Goal: Information Seeking & Learning: Learn about a topic

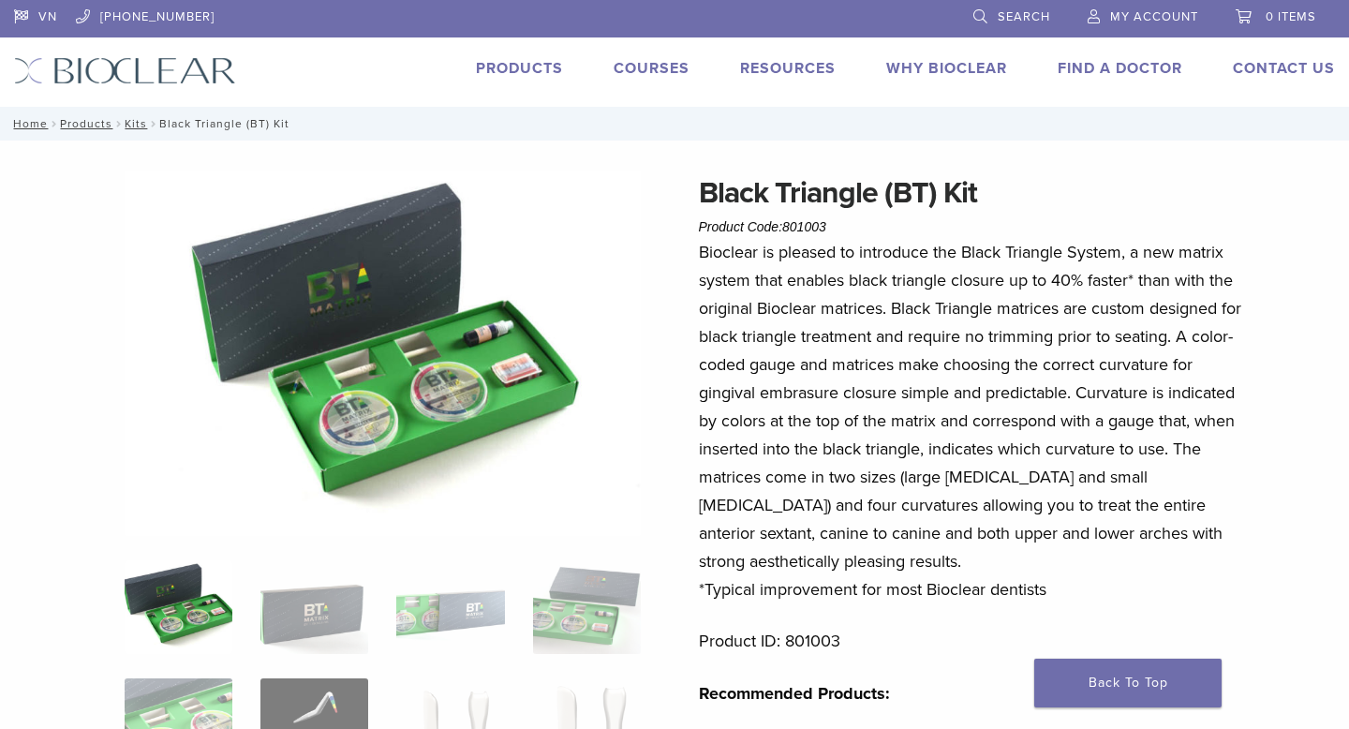
scroll to position [164, 0]
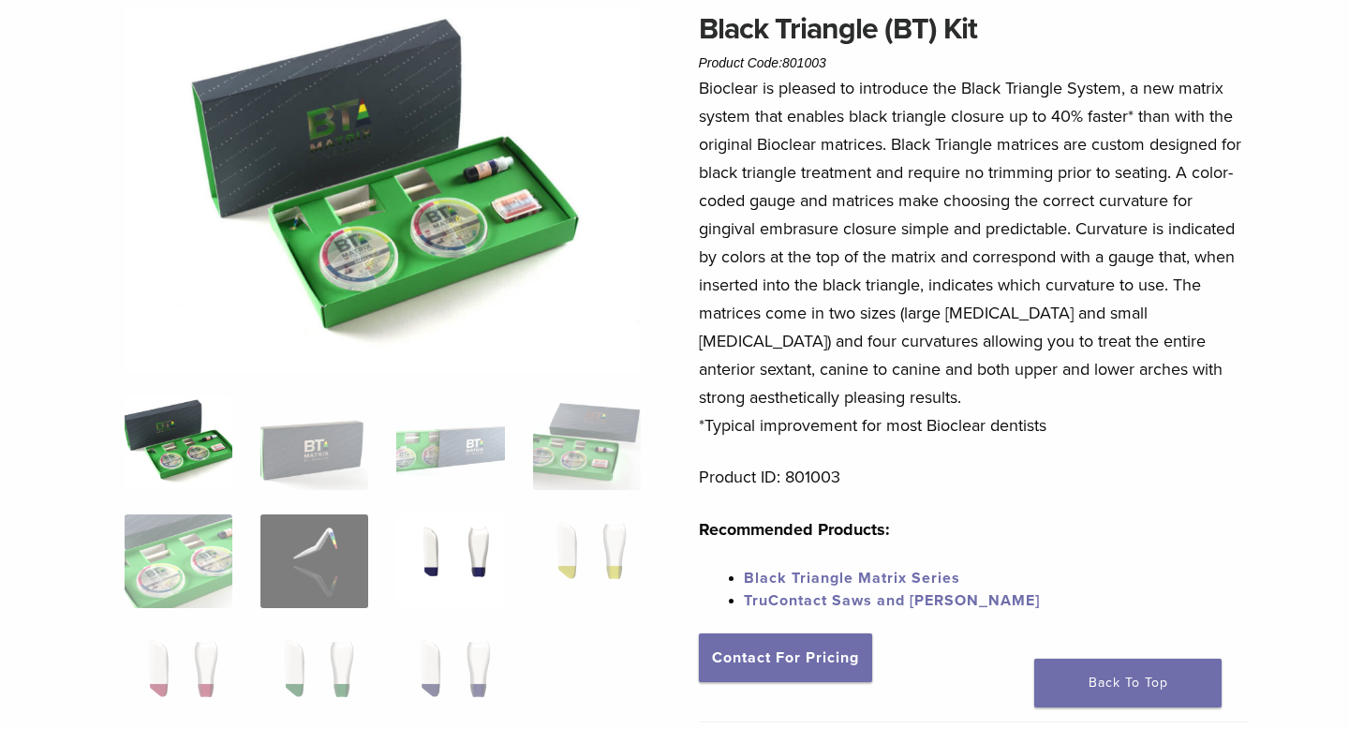
click at [442, 551] on img at bounding box center [450, 561] width 108 height 94
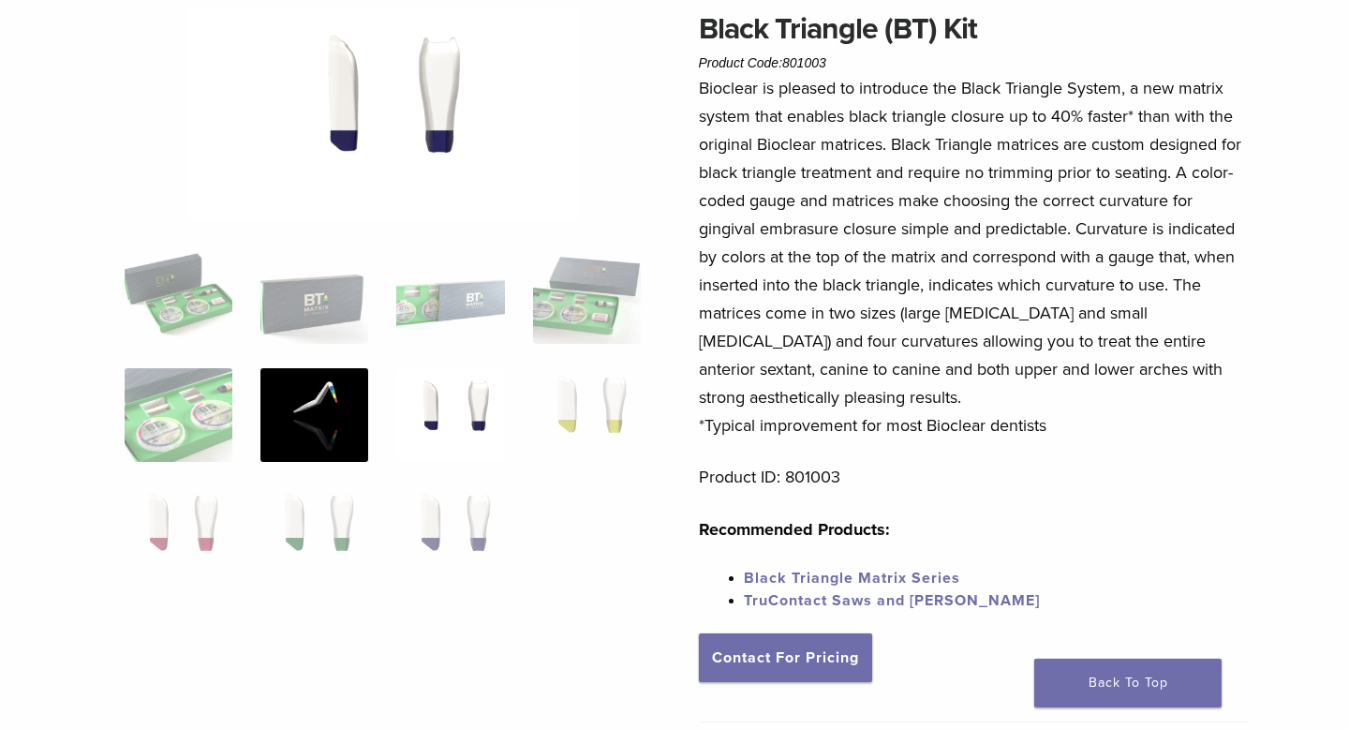
click at [341, 446] on img at bounding box center [314, 415] width 108 height 94
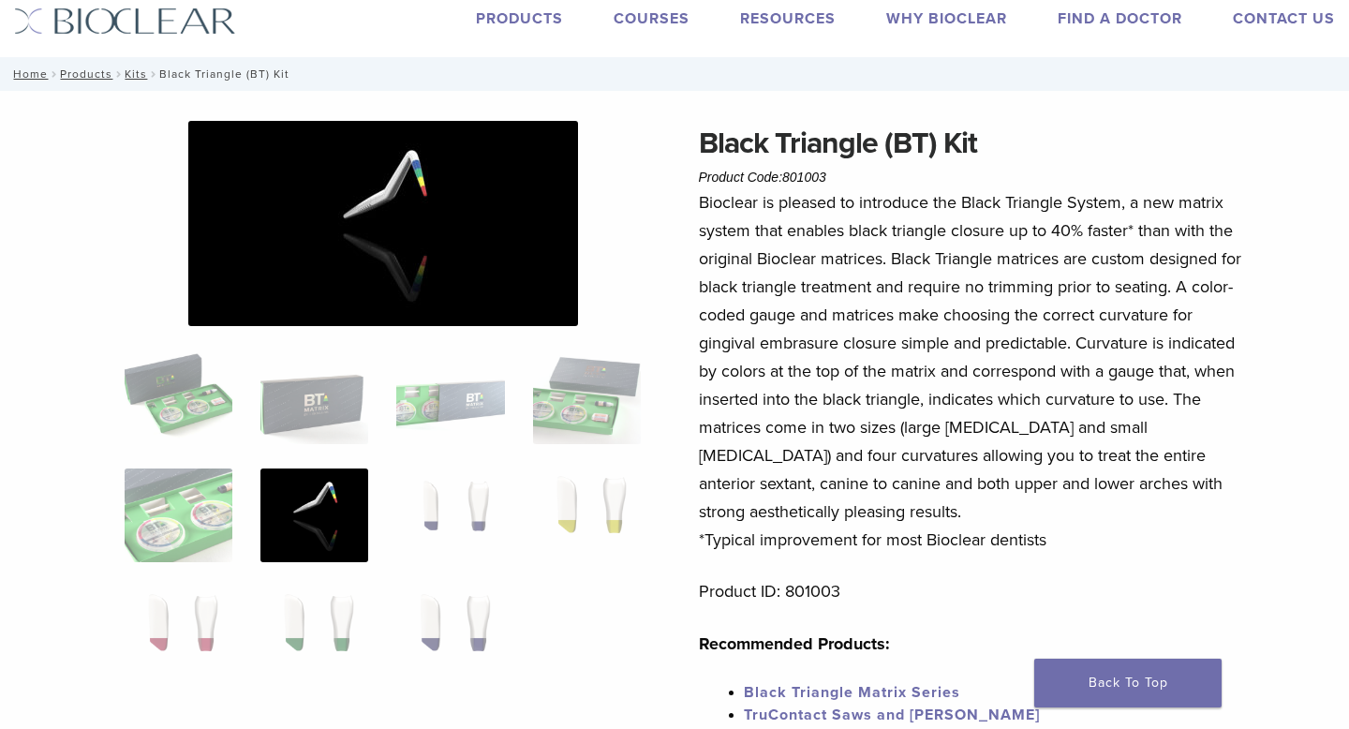
scroll to position [0, 0]
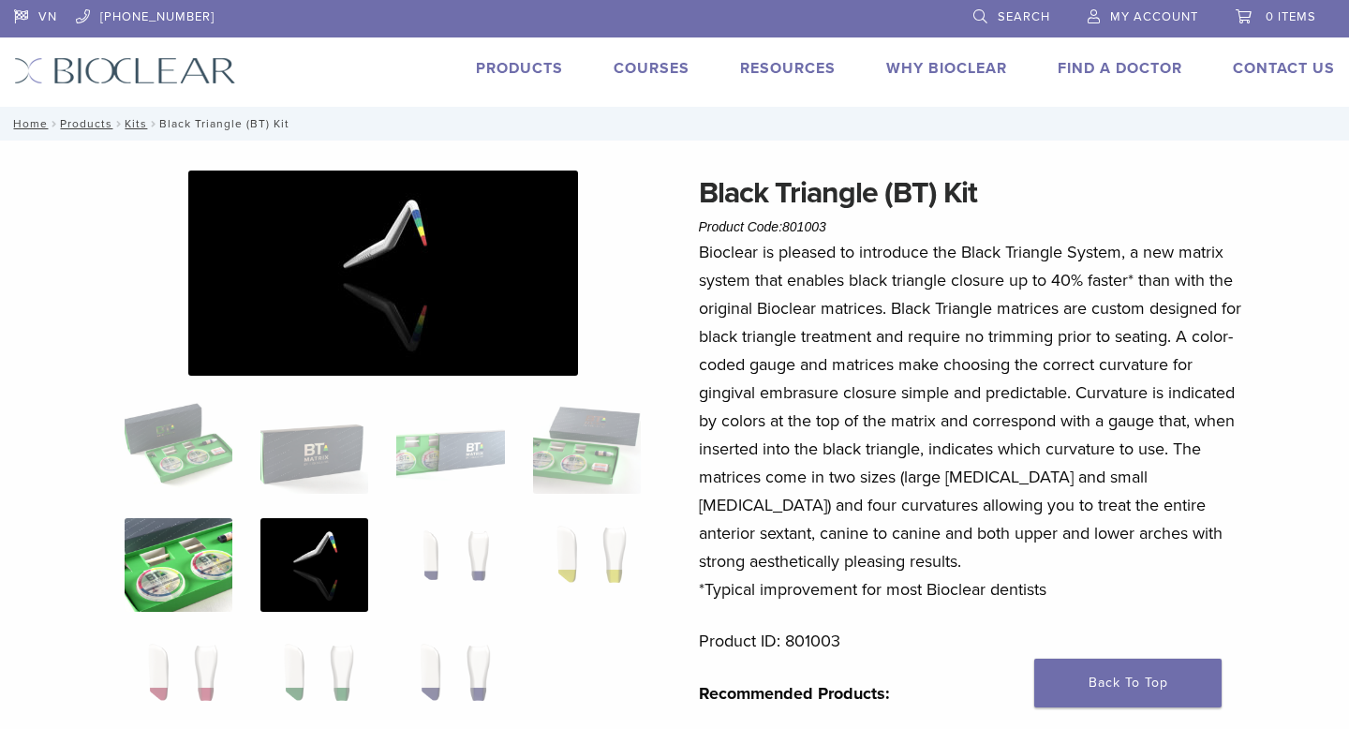
click at [211, 561] on img at bounding box center [179, 565] width 108 height 94
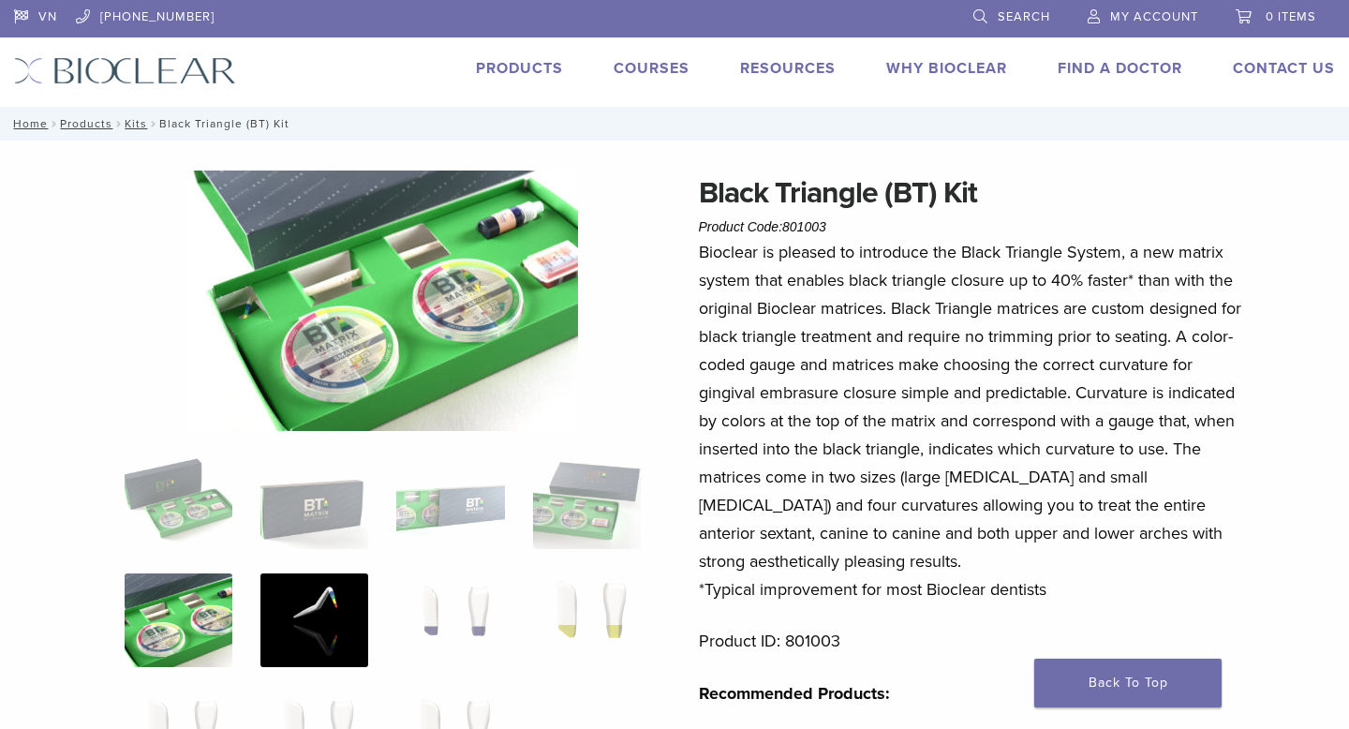
click at [319, 613] on img at bounding box center [314, 620] width 108 height 94
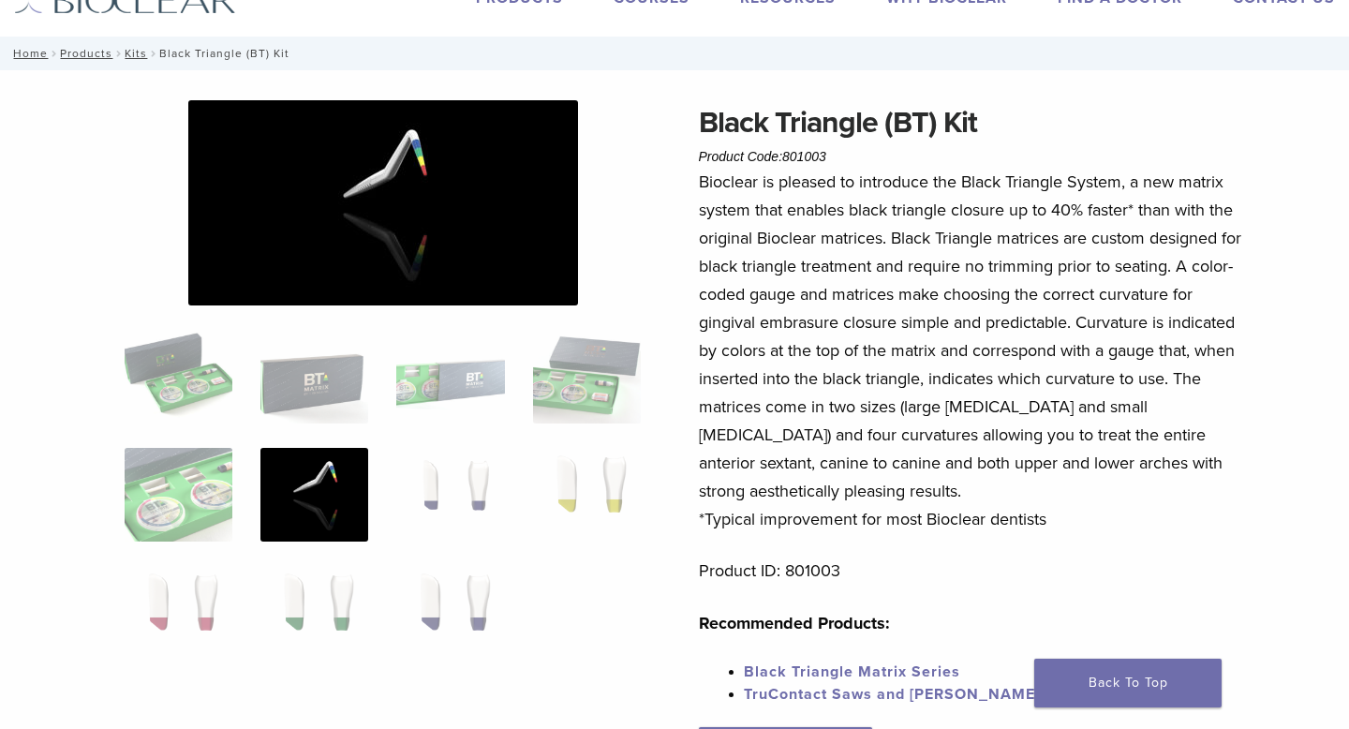
scroll to position [67, 0]
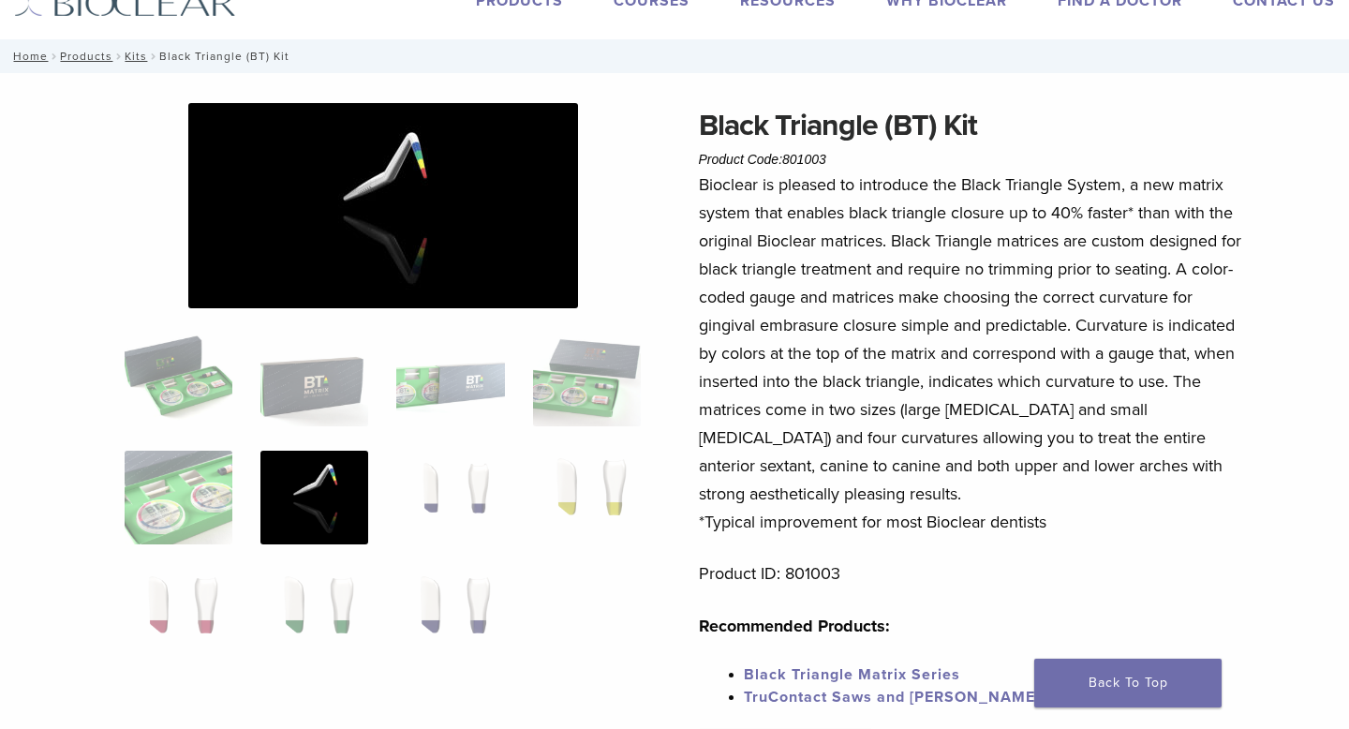
click at [366, 181] on img at bounding box center [383, 205] width 390 height 205
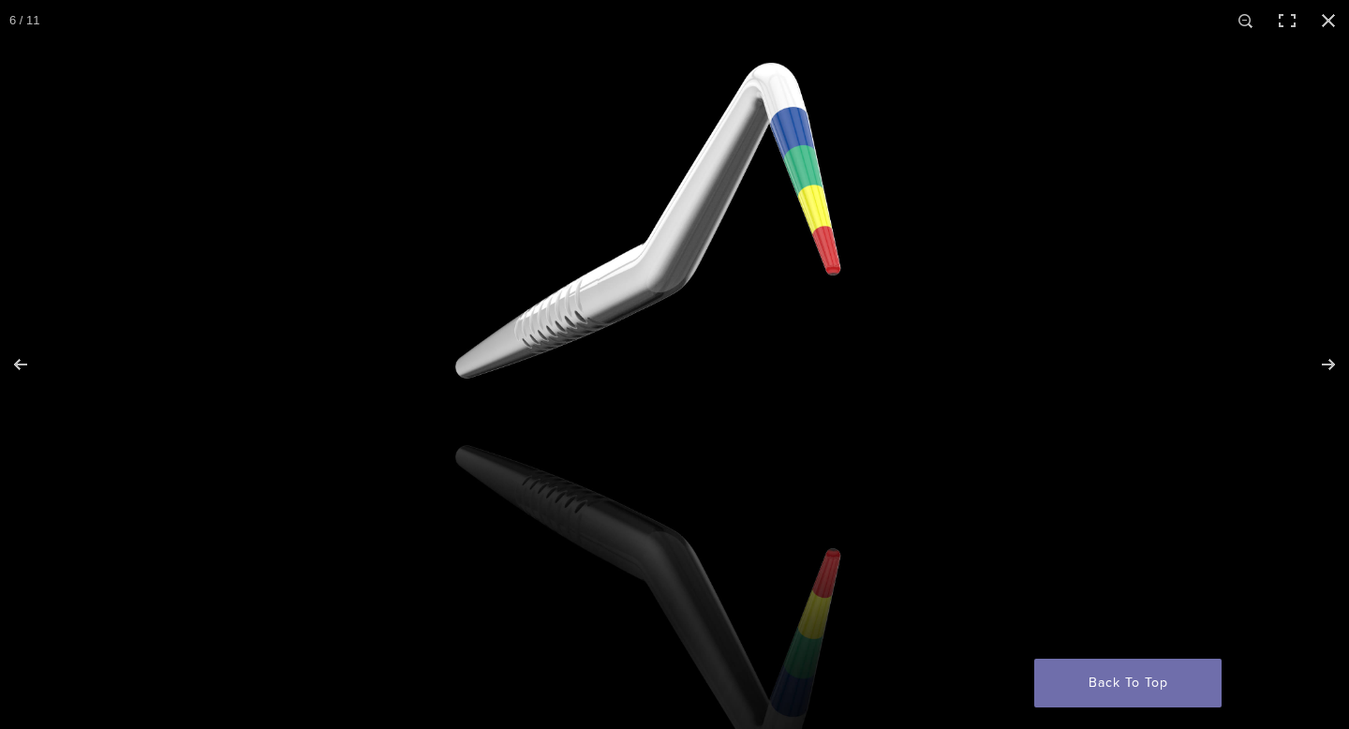
click at [752, 286] on img at bounding box center [639, 400] width 1798 height 947
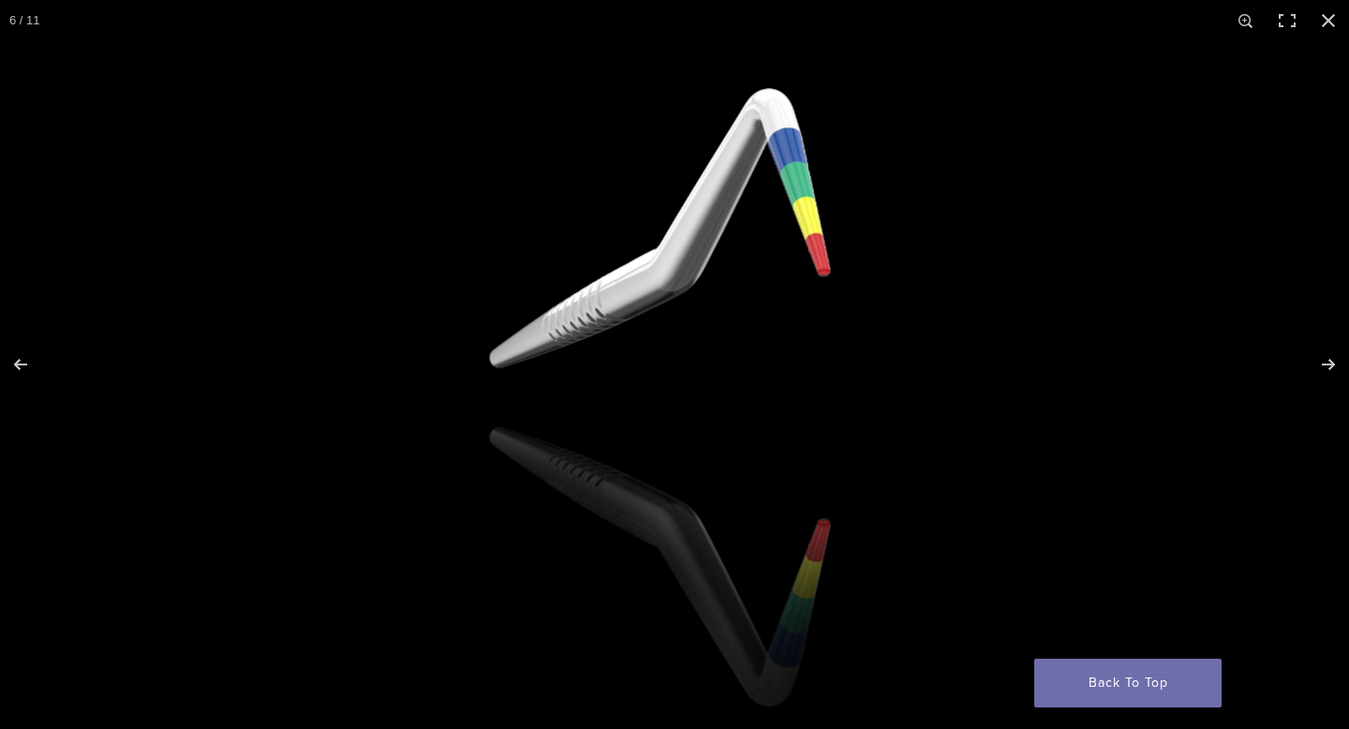
click at [752, 286] on img at bounding box center [651, 387] width 1591 height 838
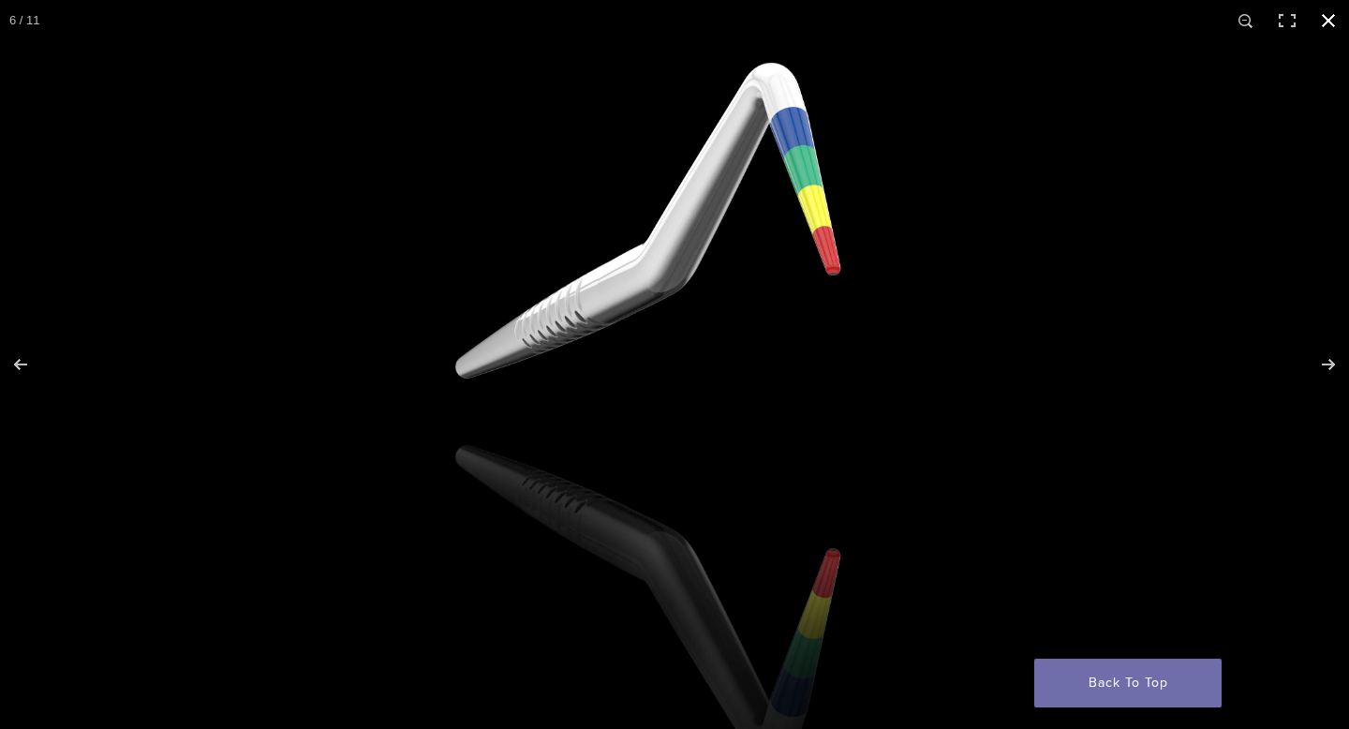
click at [1324, 16] on button "Close (Esc)" at bounding box center [1327, 20] width 41 height 41
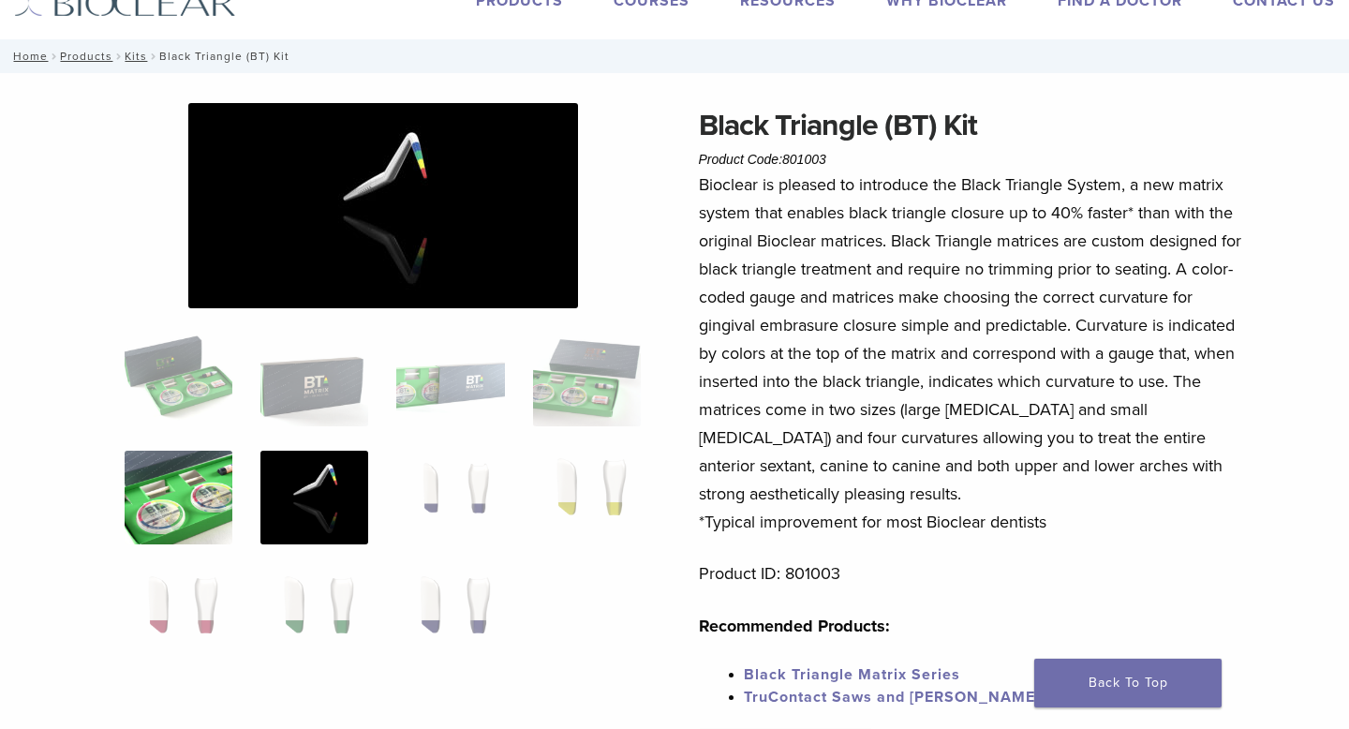
click at [177, 509] on img at bounding box center [179, 497] width 108 height 94
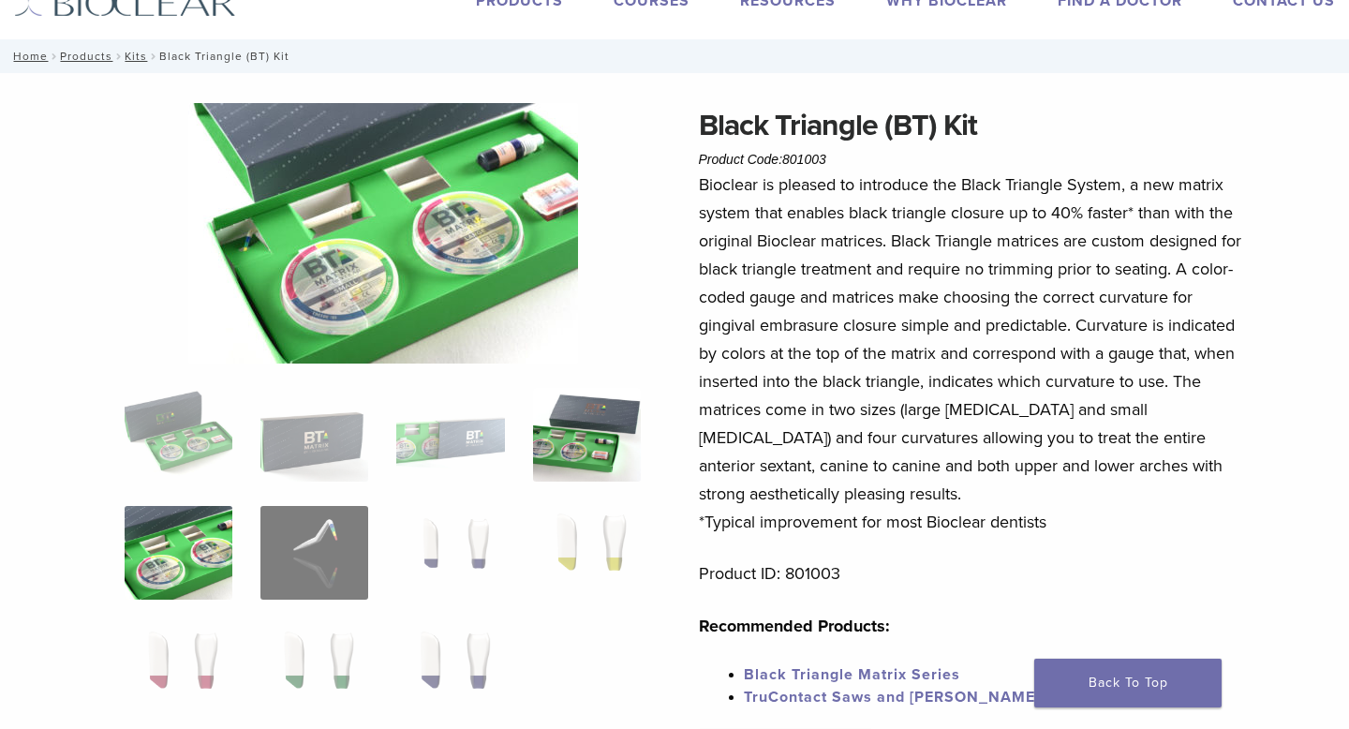
click at [544, 407] on img at bounding box center [587, 435] width 108 height 94
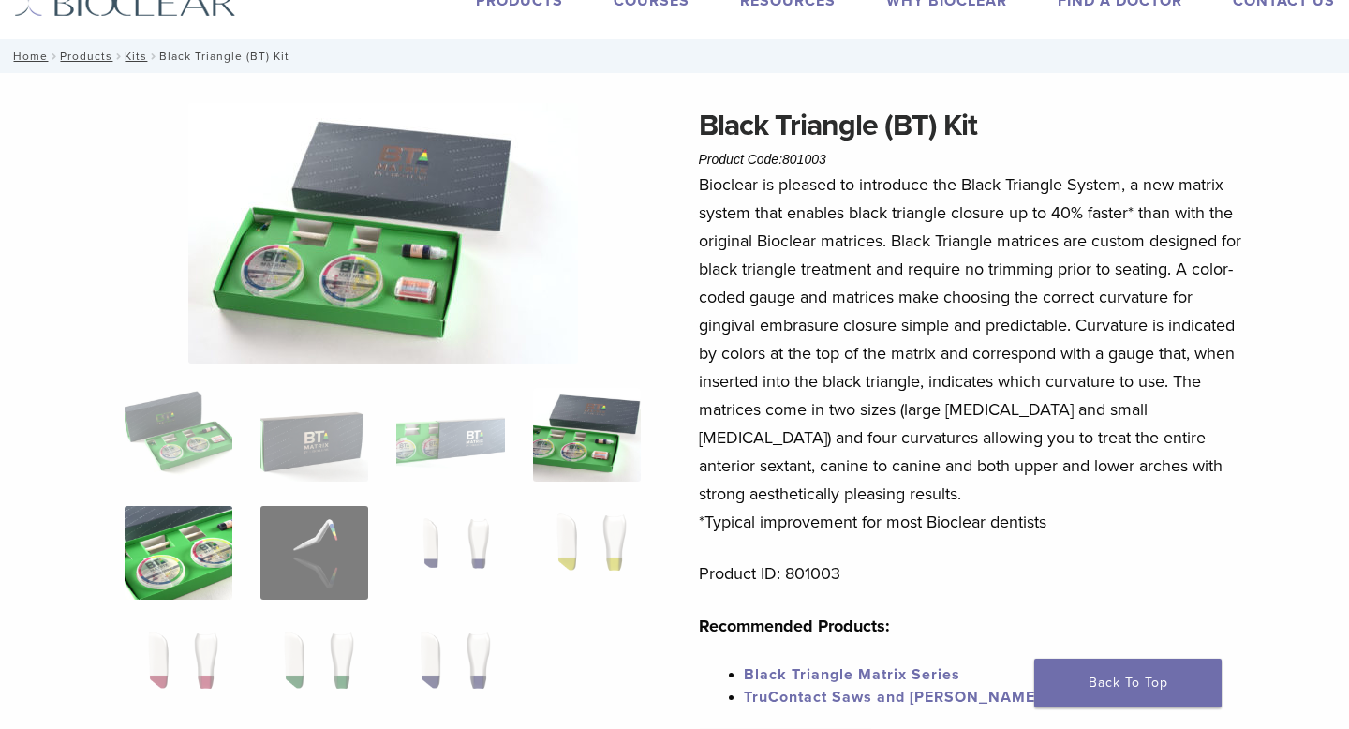
click at [176, 541] on img at bounding box center [179, 553] width 108 height 94
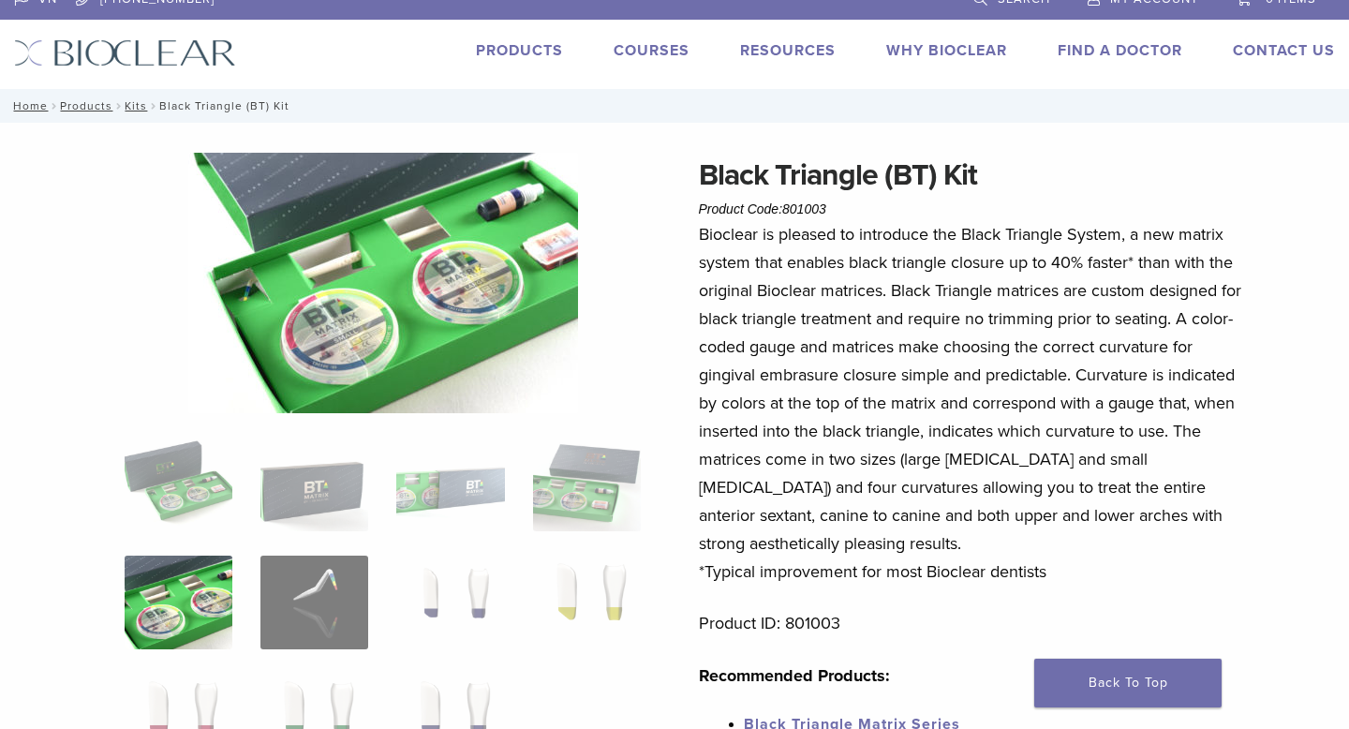
scroll to position [14, 0]
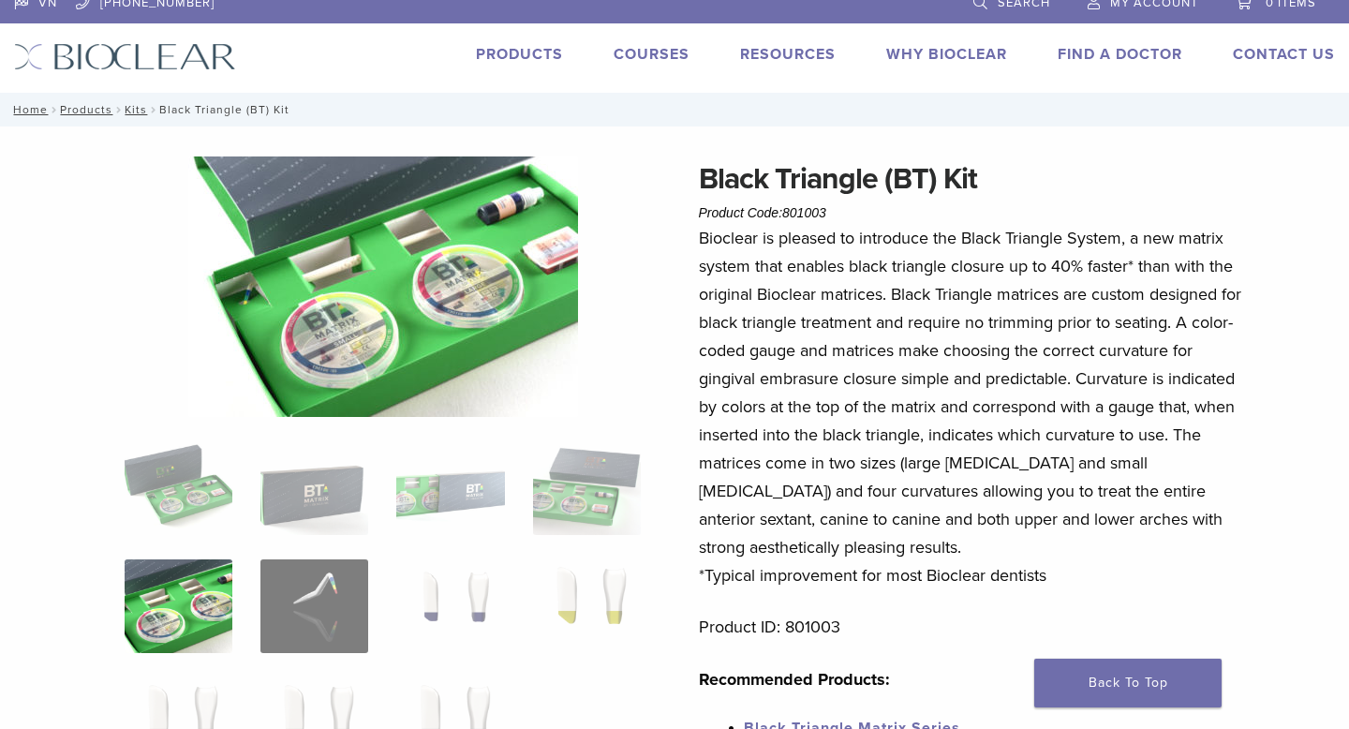
click at [361, 318] on img at bounding box center [383, 286] width 390 height 260
